Goal: Task Accomplishment & Management: Complete application form

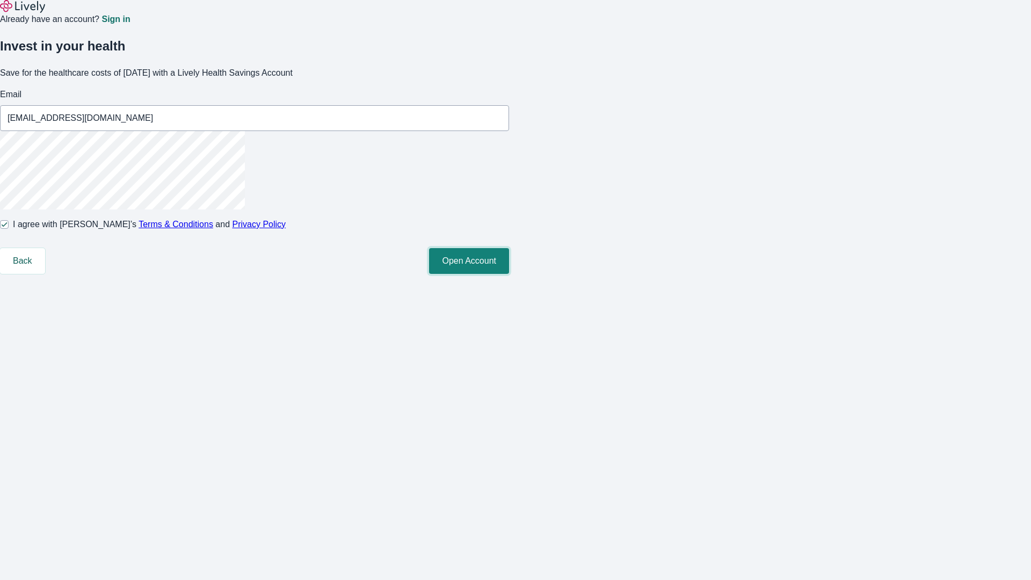
click at [509, 274] on button "Open Account" at bounding box center [469, 261] width 80 height 26
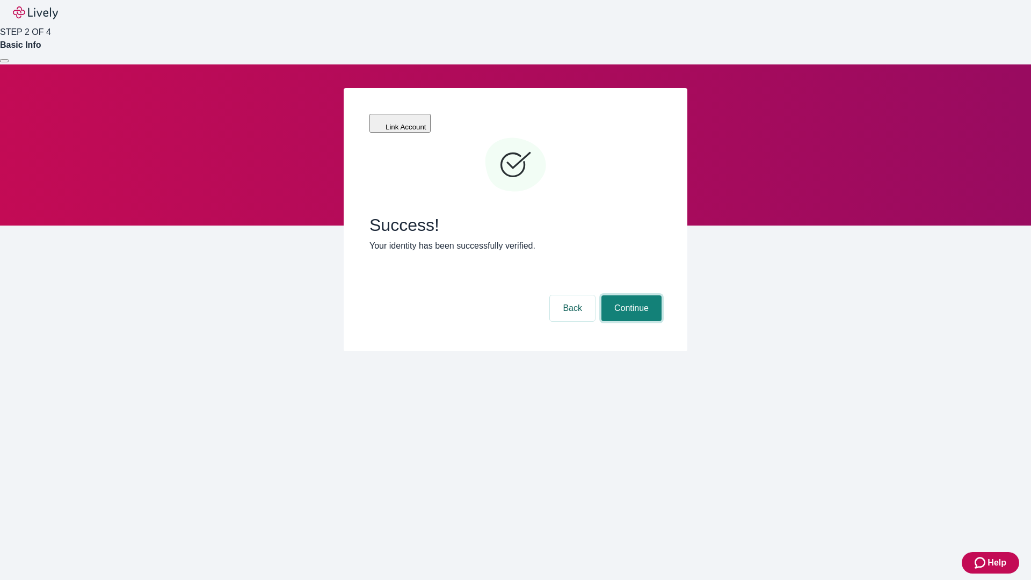
click at [630, 295] on button "Continue" at bounding box center [632, 308] width 60 height 26
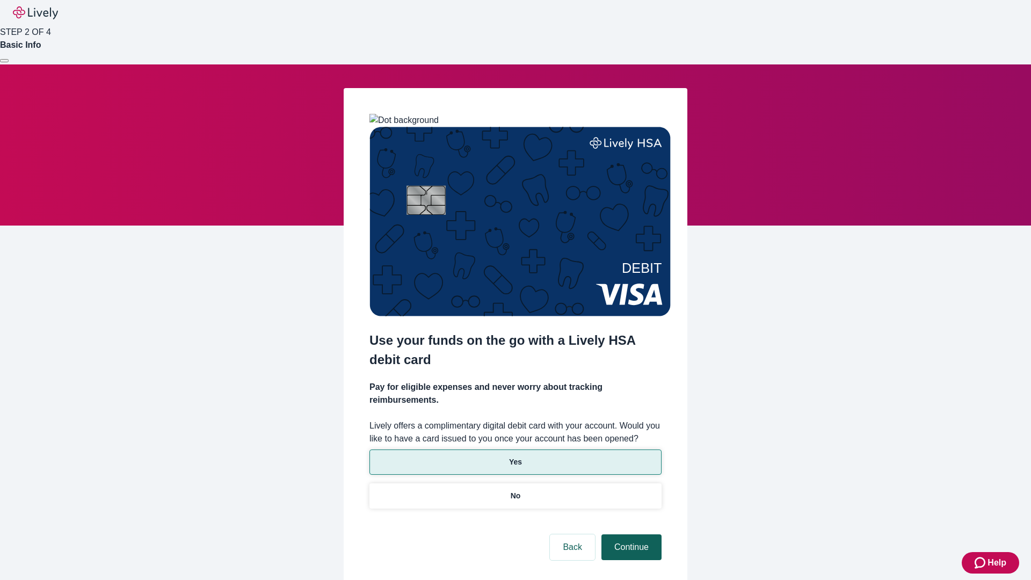
click at [515, 457] on p "Yes" at bounding box center [515, 462] width 13 height 11
click at [630, 535] on button "Continue" at bounding box center [632, 548] width 60 height 26
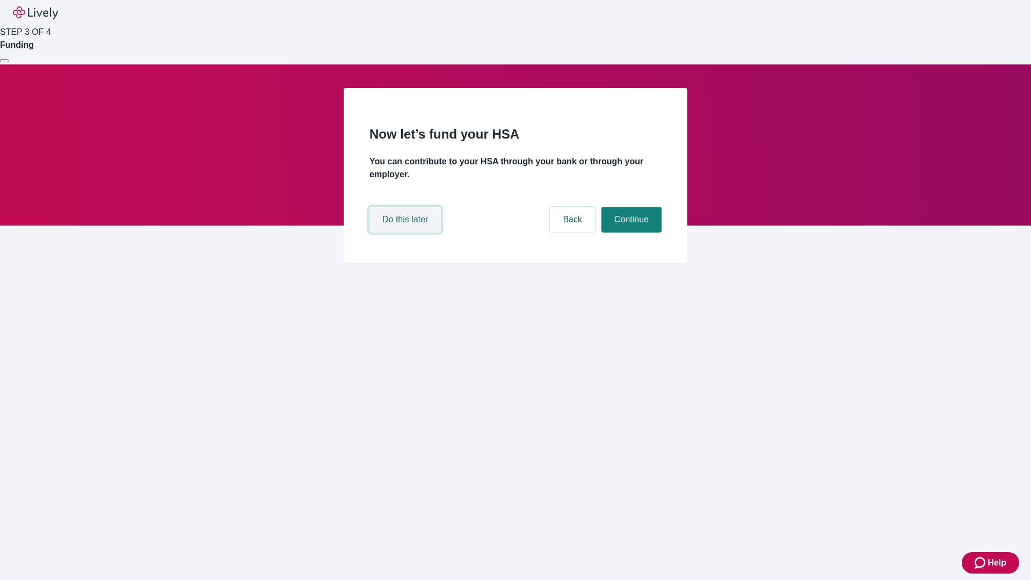
click at [407, 233] on button "Do this later" at bounding box center [405, 220] width 71 height 26
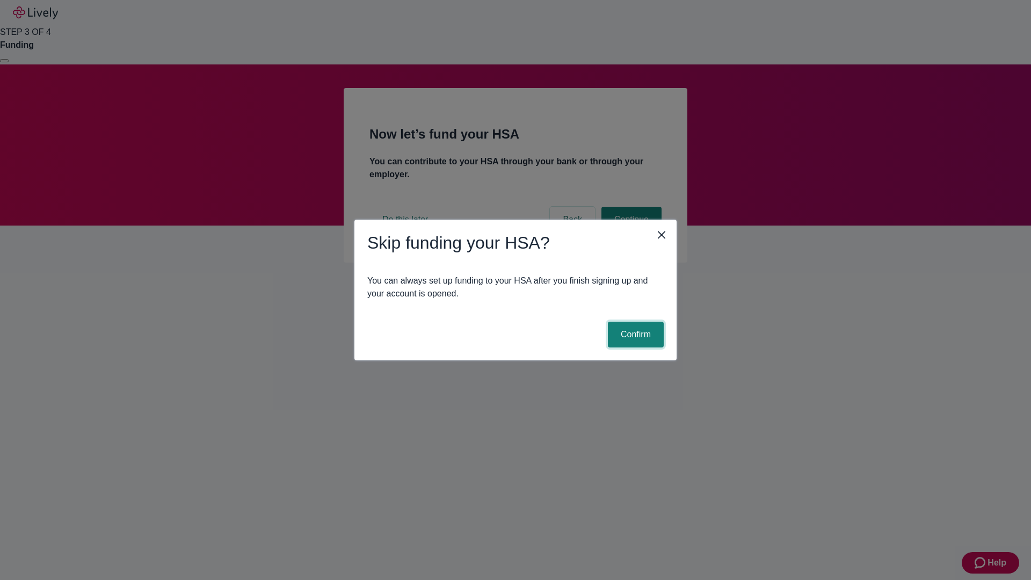
click at [634, 335] on button "Confirm" at bounding box center [636, 335] width 56 height 26
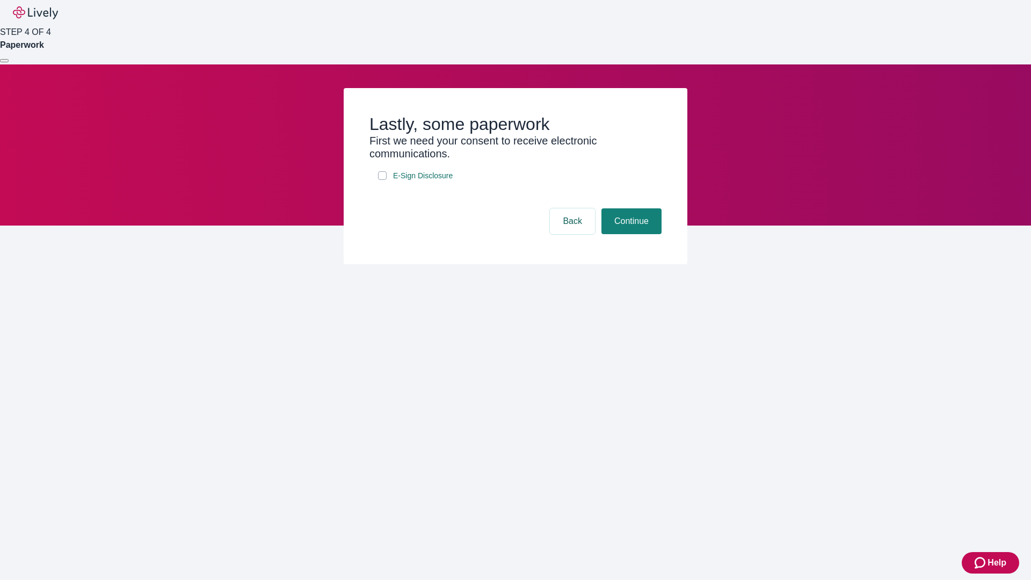
click at [382, 180] on input "E-Sign Disclosure" at bounding box center [382, 175] width 9 height 9
checkbox input "true"
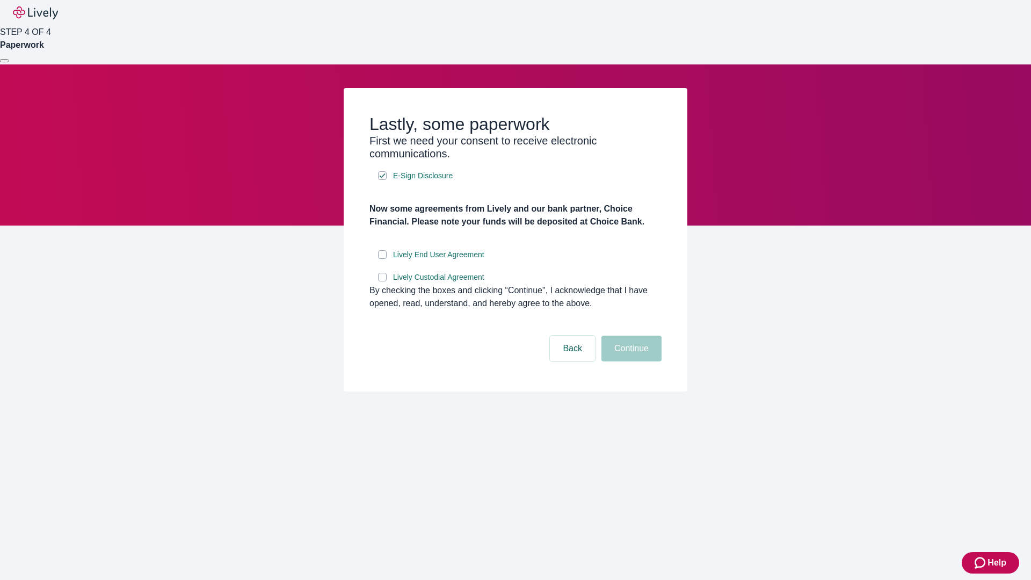
click at [382, 259] on input "Lively End User Agreement" at bounding box center [382, 254] width 9 height 9
checkbox input "true"
click at [382, 281] on input "Lively Custodial Agreement" at bounding box center [382, 277] width 9 height 9
checkbox input "true"
click at [630, 362] on button "Continue" at bounding box center [632, 349] width 60 height 26
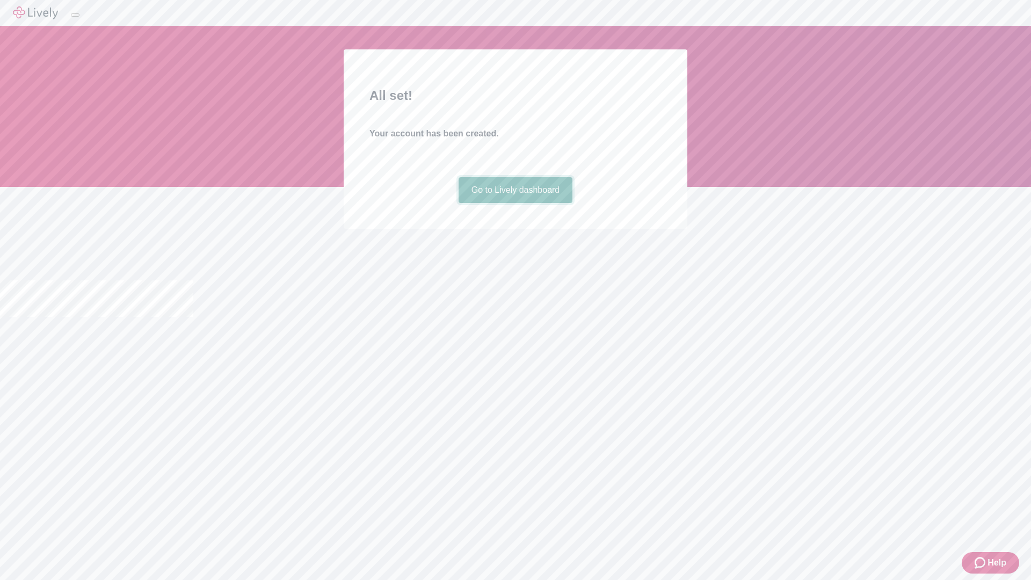
click at [515, 203] on link "Go to Lively dashboard" at bounding box center [516, 190] width 114 height 26
